Goal: Task Accomplishment & Management: Manage account settings

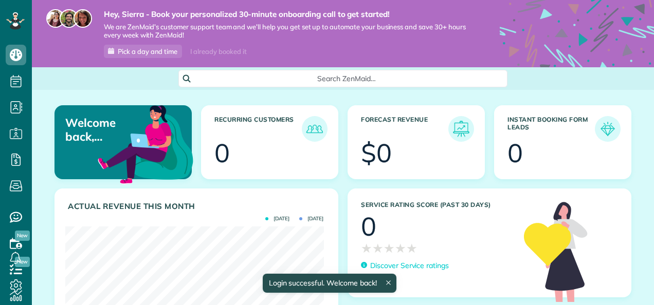
scroll to position [114, 258]
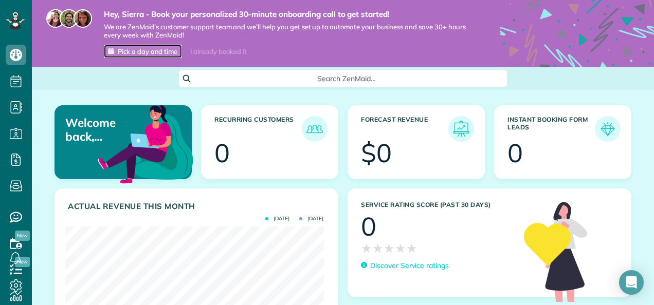
click at [153, 48] on span "Pick a day and time" at bounding box center [148, 51] width 60 height 8
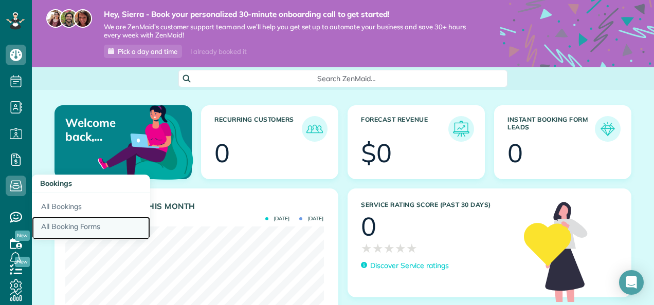
click at [66, 225] on link "All Booking Forms" at bounding box center [91, 229] width 118 height 24
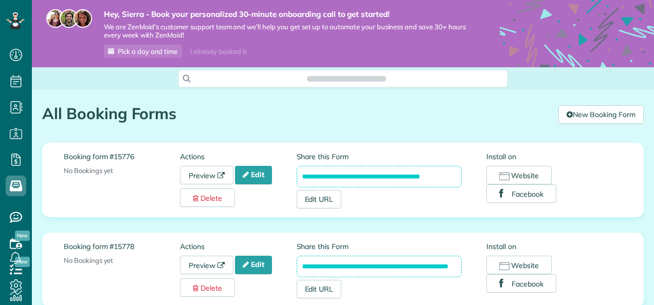
scroll to position [4, 4]
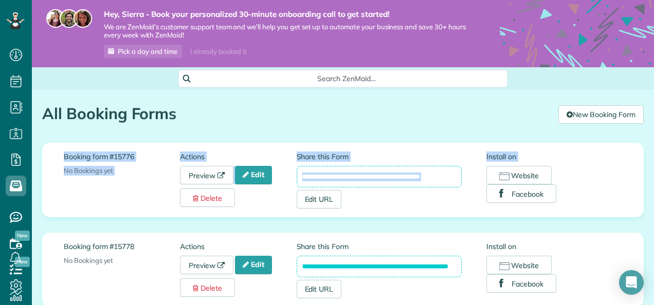
drag, startPoint x: 646, startPoint y: 119, endPoint x: 636, endPoint y: 206, distance: 87.0
click at [636, 206] on div "**********" at bounding box center [342, 282] width 617 height 385
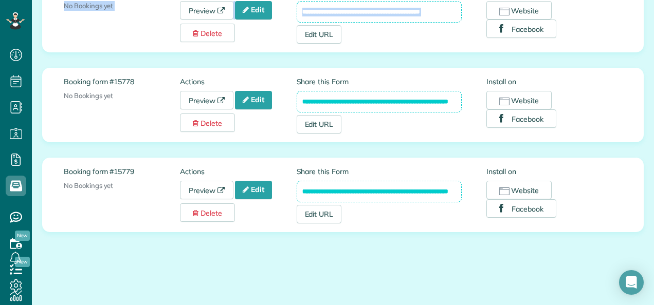
scroll to position [168, 0]
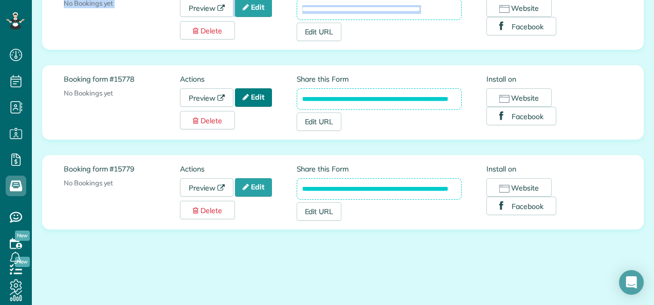
click at [255, 97] on link "Edit" at bounding box center [253, 97] width 37 height 19
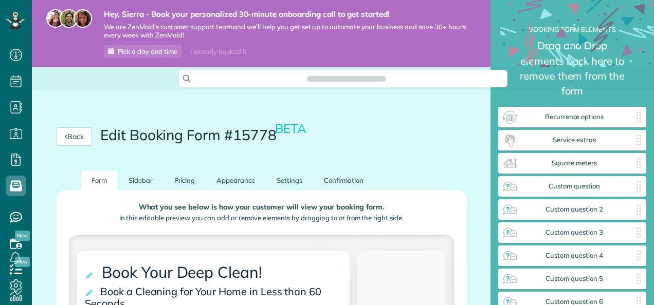
scroll to position [4, 1]
click at [479, 113] on div "Back Edit Booking Form #15778 BETA" at bounding box center [261, 137] width 459 height 68
drag, startPoint x: 645, startPoint y: 57, endPoint x: 644, endPoint y: 76, distance: 19.6
click at [644, 76] on main "Hey, Sierra - Book your personalized 30-minute onboarding call to get started! …" at bounding box center [343, 152] width 622 height 305
click at [481, 113] on div "Back Edit Booking Form #15778 BETA" at bounding box center [261, 137] width 459 height 68
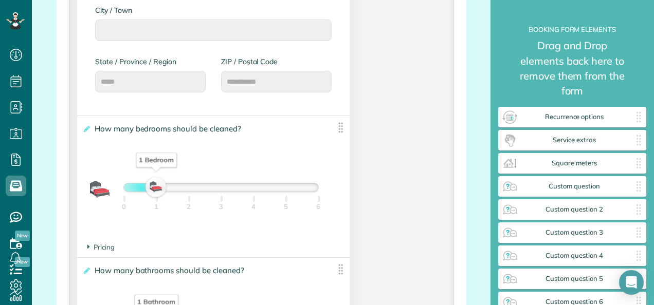
scroll to position [740, 0]
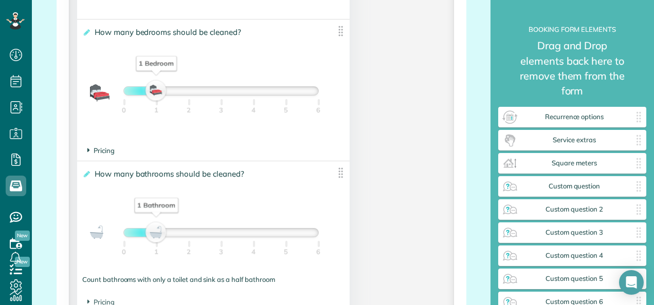
click at [110, 150] on span "Pricing" at bounding box center [100, 151] width 27 height 8
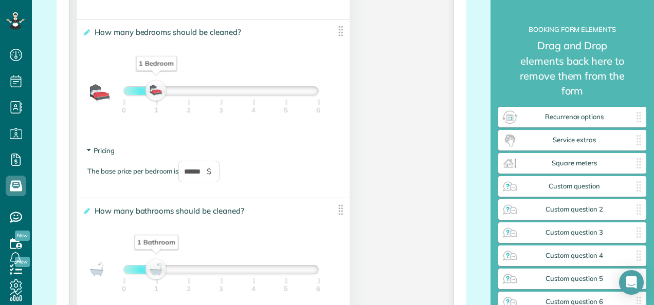
click at [110, 150] on span "Pricing" at bounding box center [100, 151] width 27 height 8
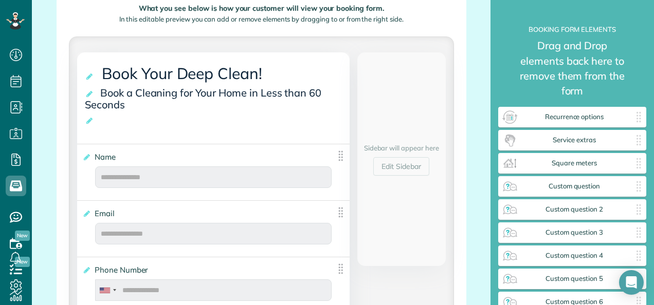
scroll to position [51, 0]
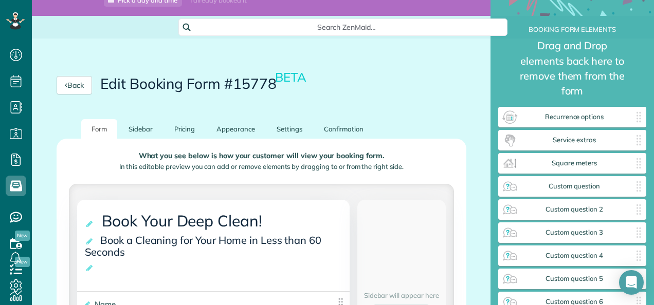
type div "[DATE]"
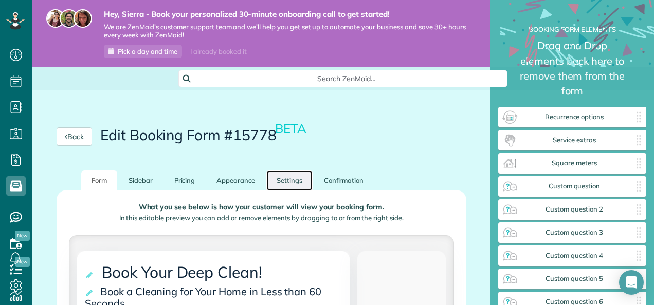
click at [292, 181] on link "Settings" at bounding box center [289, 181] width 46 height 20
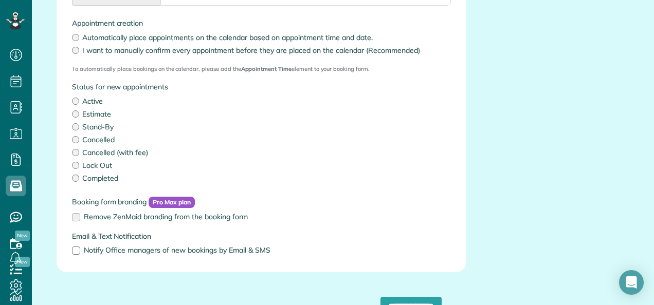
scroll to position [309, 0]
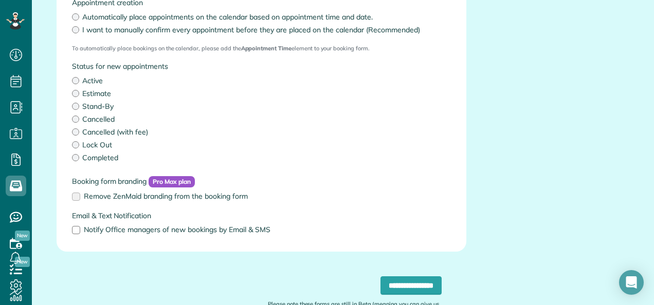
click at [80, 97] on label "Estimate" at bounding box center [261, 93] width 379 height 10
click at [111, 231] on span "Notify Office managers of new bookings by Email & SMS" at bounding box center [177, 229] width 187 height 9
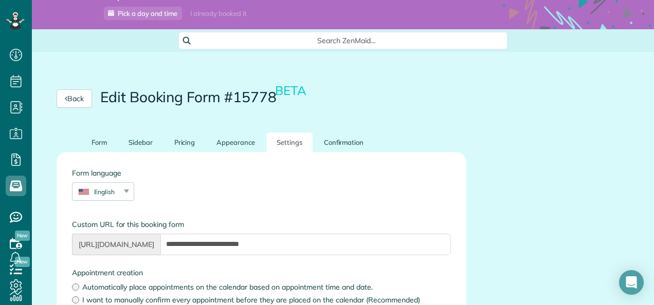
scroll to position [0, 0]
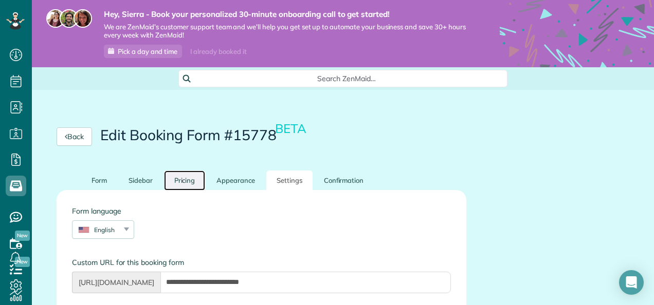
click at [202, 180] on link "Pricing" at bounding box center [185, 181] width 42 height 20
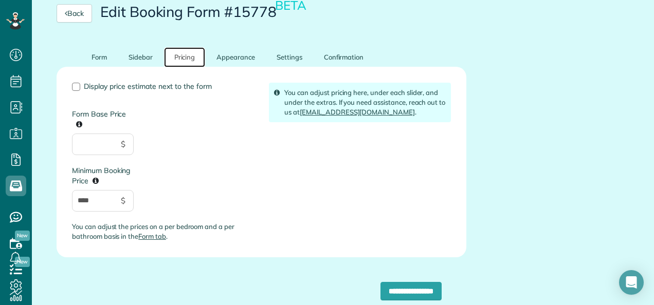
scroll to position [144, 0]
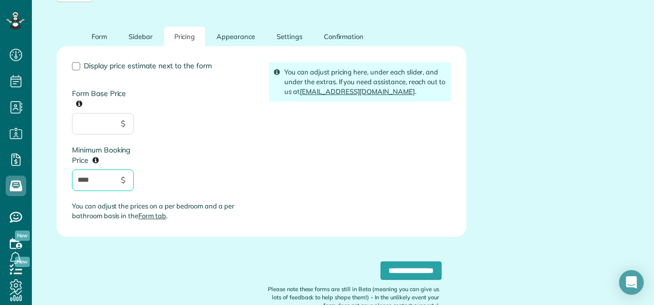
click at [101, 182] on input "****" at bounding box center [103, 181] width 62 height 22
type input "*"
click at [144, 35] on link "Sidebar" at bounding box center [140, 37] width 45 height 20
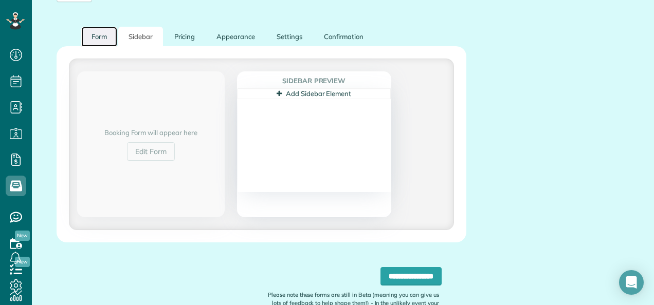
click at [107, 44] on link "Form" at bounding box center [99, 37] width 36 height 20
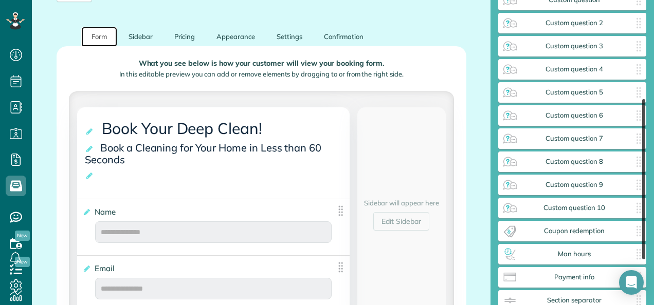
scroll to position [271, 0]
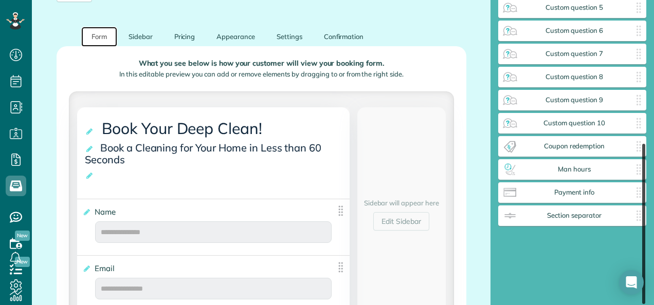
drag, startPoint x: 643, startPoint y: 79, endPoint x: 642, endPoint y: 230, distance: 151.2
click at [642, 230] on div at bounding box center [643, 224] width 3 height 160
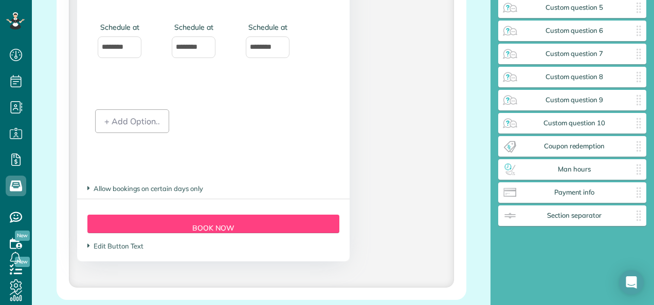
scroll to position [1707, 0]
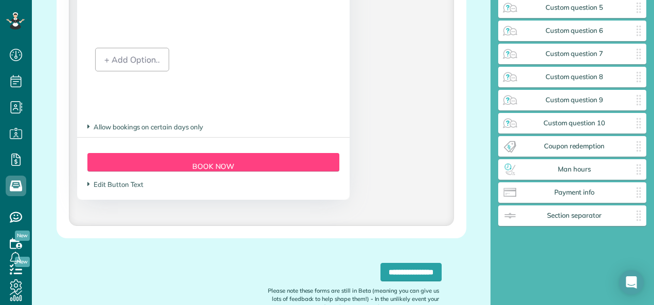
type div "[DATE]"
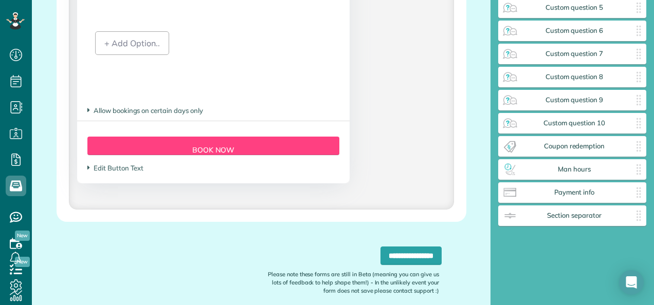
scroll to position [1771, 0]
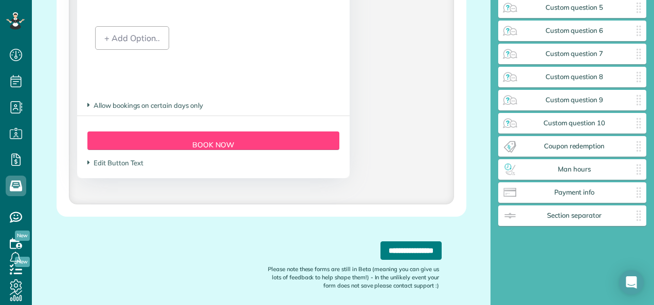
click at [381, 257] on input "**********" at bounding box center [411, 251] width 61 height 19
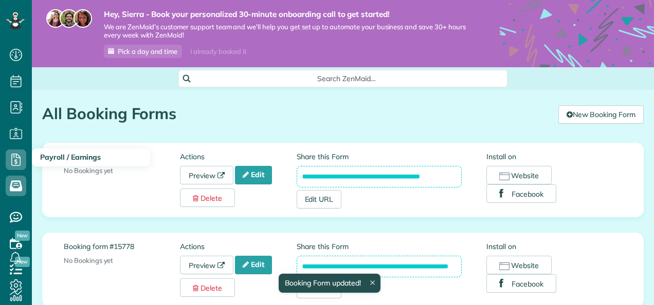
scroll to position [4, 4]
